Goal: Task Accomplishment & Management: Complete application form

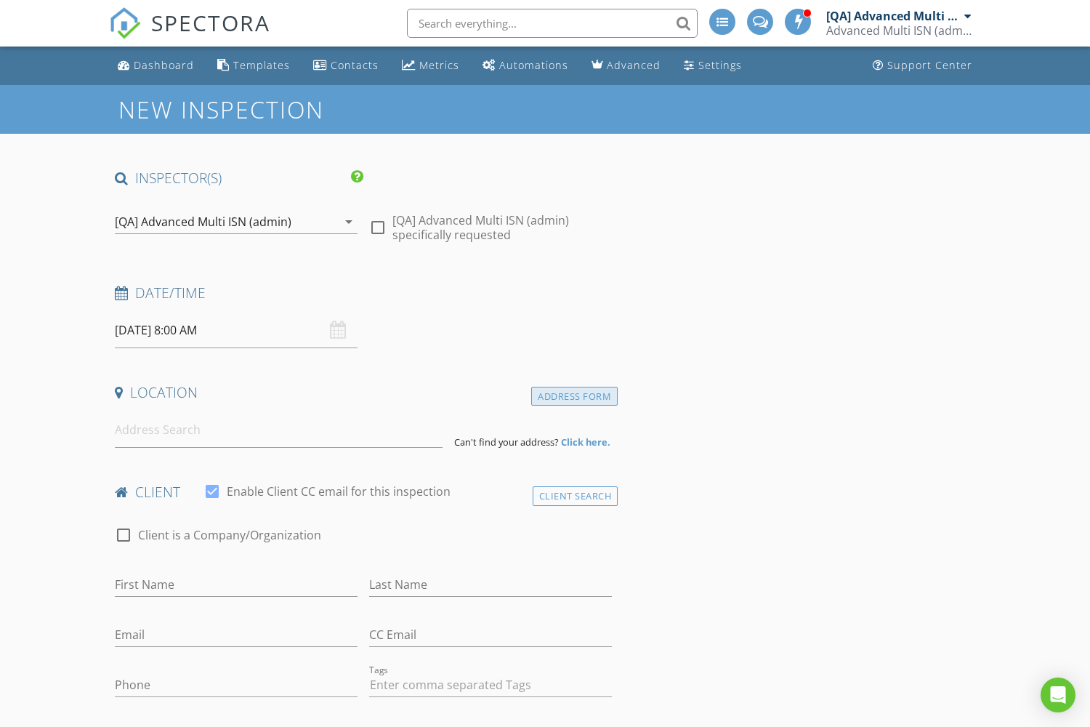
click at [574, 396] on div "Address Form" at bounding box center [574, 397] width 86 height 20
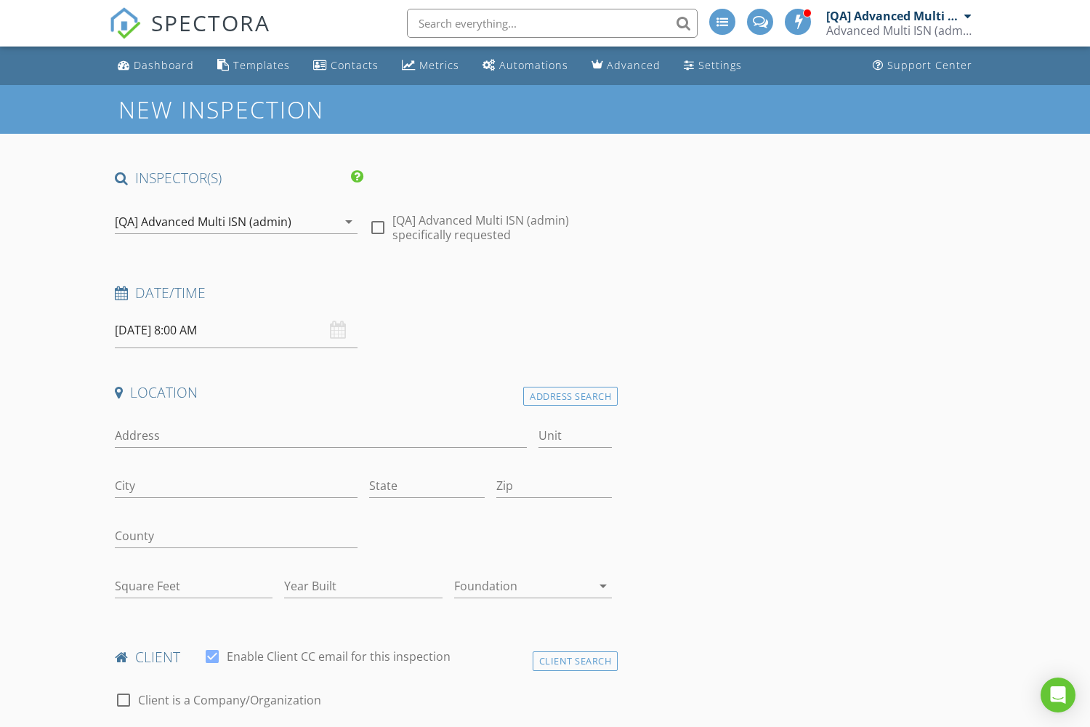
click at [320, 435] on input "Address" at bounding box center [321, 436] width 412 height 24
click at [236, 485] on input "City" at bounding box center [236, 486] width 243 height 24
type input "2361 [PERSON_NAME]"
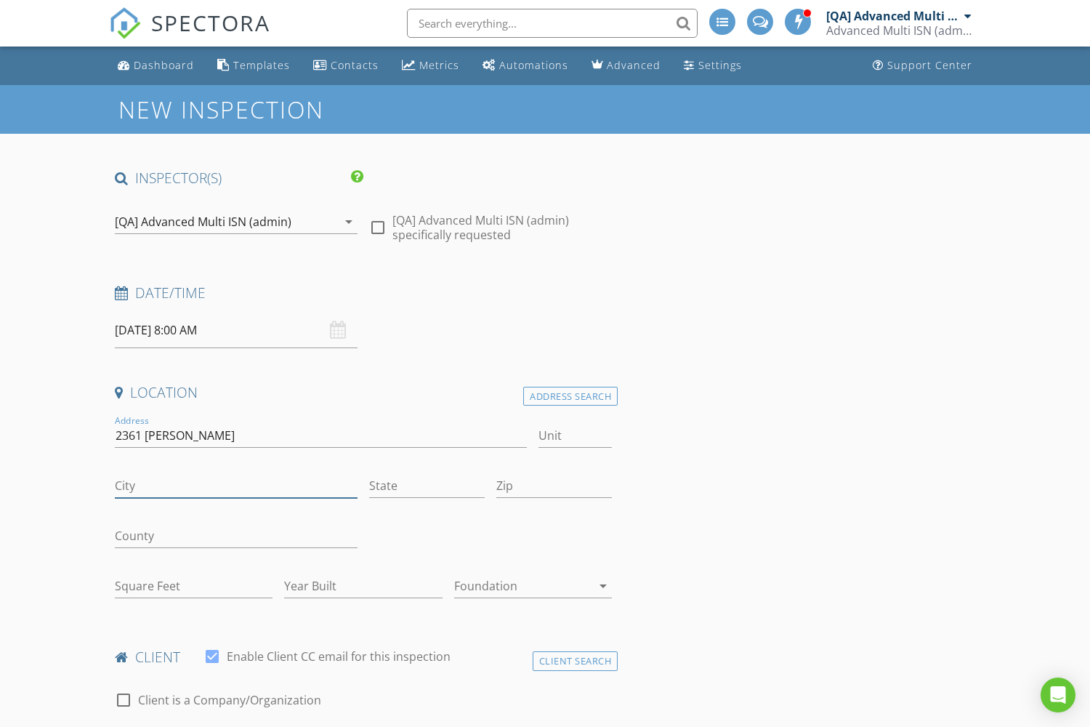
click at [236, 485] on input "City" at bounding box center [236, 486] width 243 height 24
click at [427, 485] on input "State" at bounding box center [427, 486] width 116 height 24
type input "Southaven"
click at [427, 485] on input "State" at bounding box center [427, 486] width 116 height 24
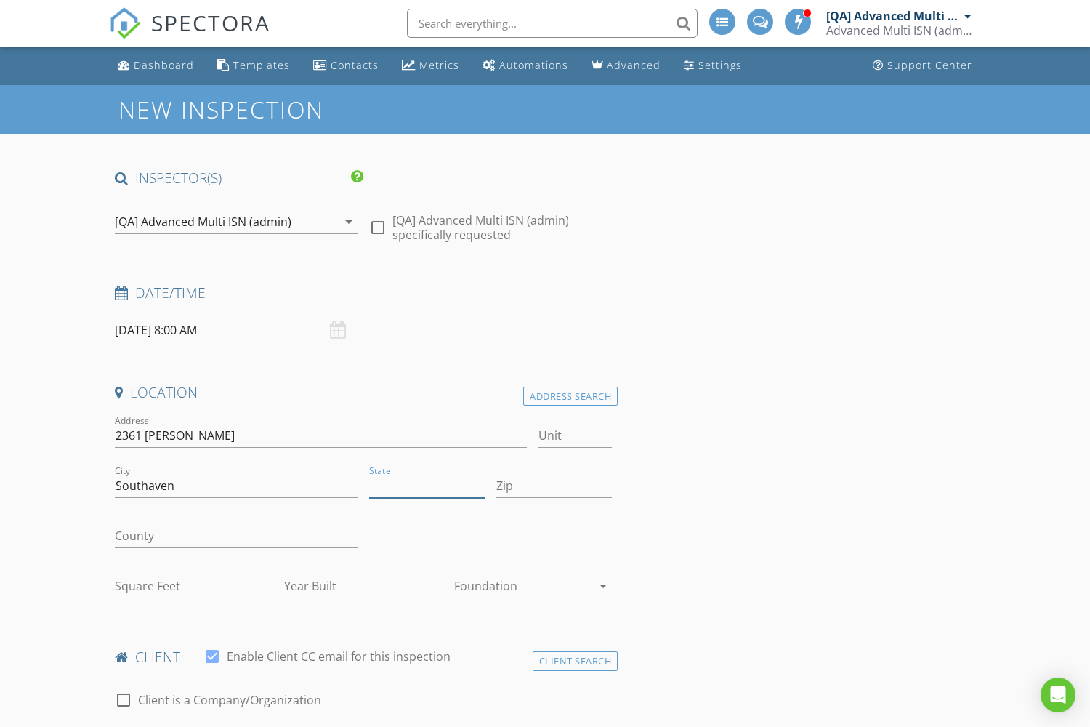
click at [427, 485] on input "State" at bounding box center [427, 486] width 116 height 24
click at [554, 485] on input "Zip" at bounding box center [554, 486] width 116 height 24
type input "CA"
click at [554, 485] on input "Zip" at bounding box center [554, 486] width 116 height 24
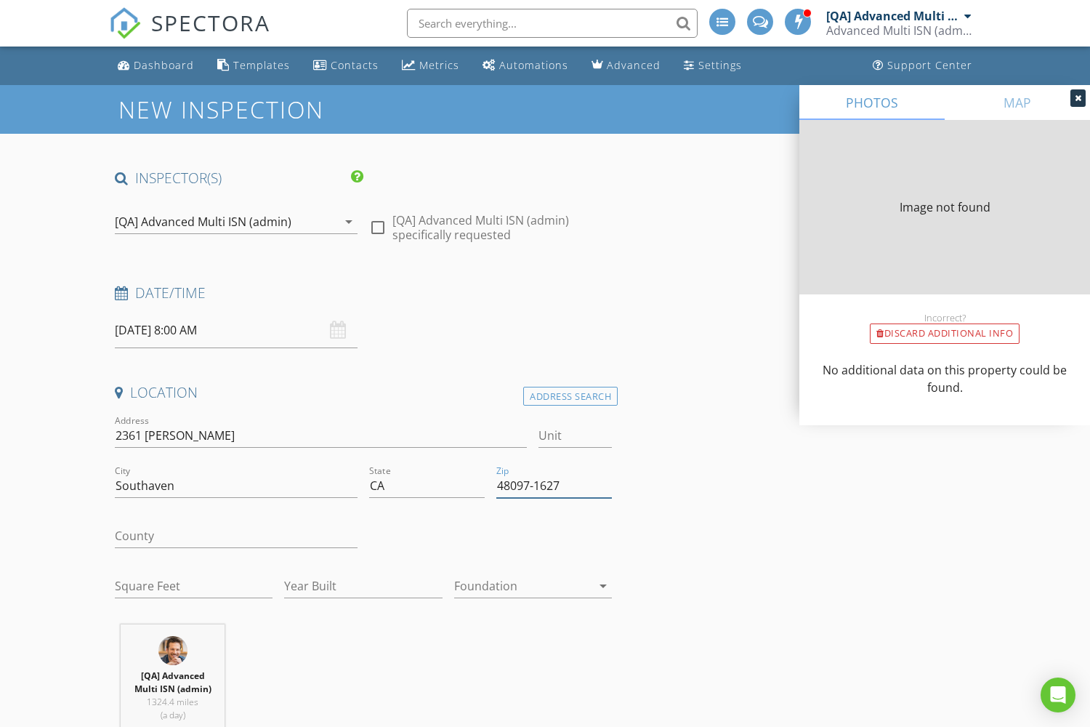
click at [193, 586] on input "Square Feet" at bounding box center [194, 586] width 158 height 24
type input "48097-1627"
click at [193, 586] on input "Square Feet" at bounding box center [194, 586] width 158 height 24
click at [363, 586] on input "Year Built" at bounding box center [363, 586] width 158 height 24
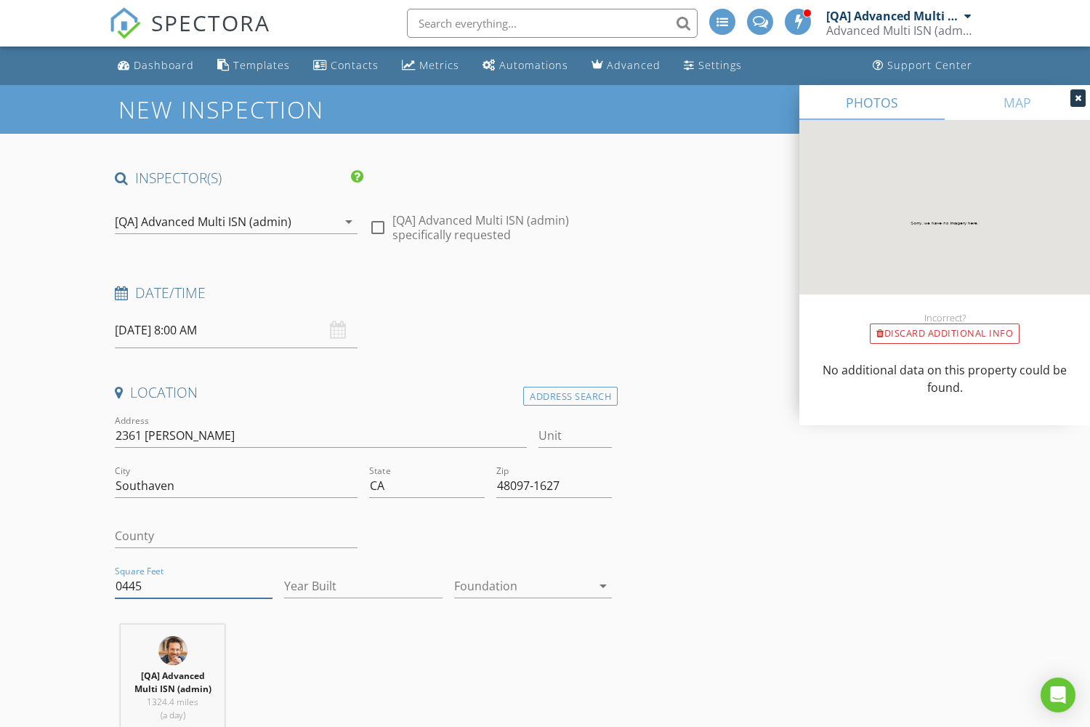
type input "0445"
click at [363, 586] on input "Year Built" at bounding box center [363, 586] width 158 height 24
type input "2020"
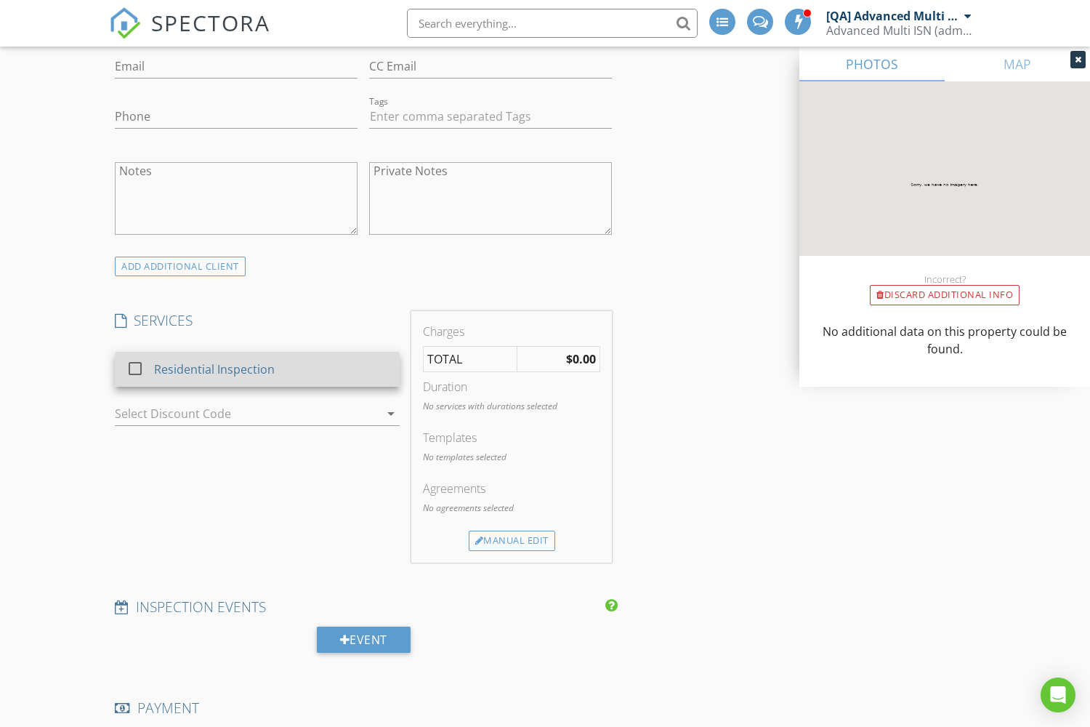
click at [213, 369] on div "Residential Inspection" at bounding box center [214, 368] width 121 height 17
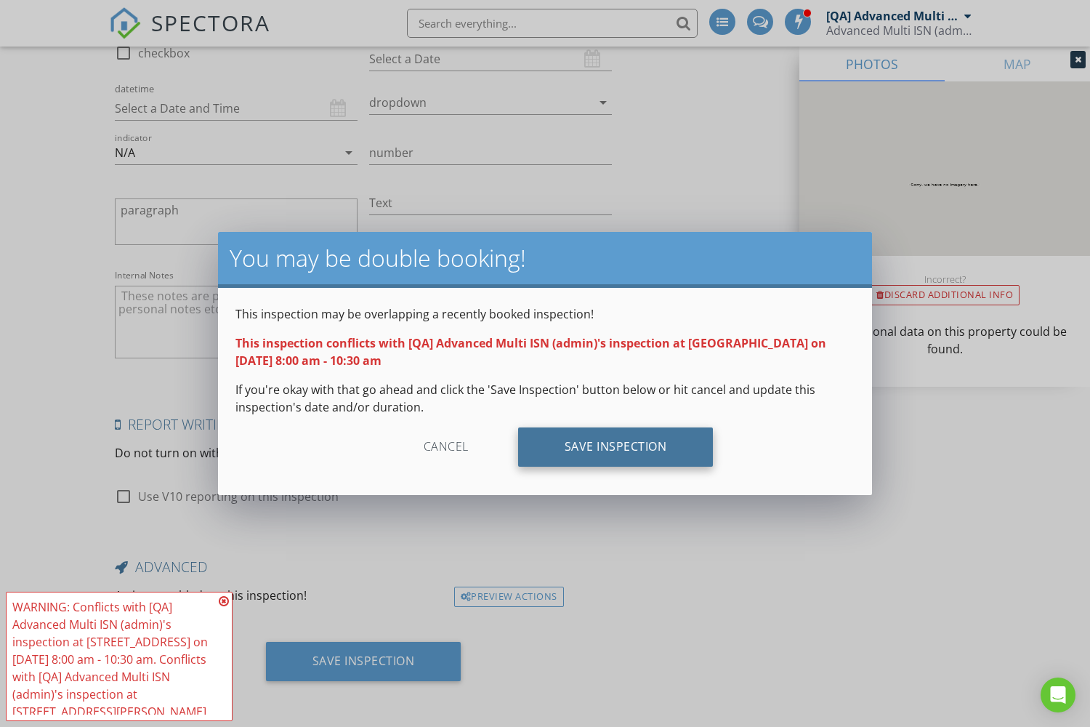
click at [615, 447] on div "Save Inspection" at bounding box center [615, 446] width 195 height 39
